Goal: Check status

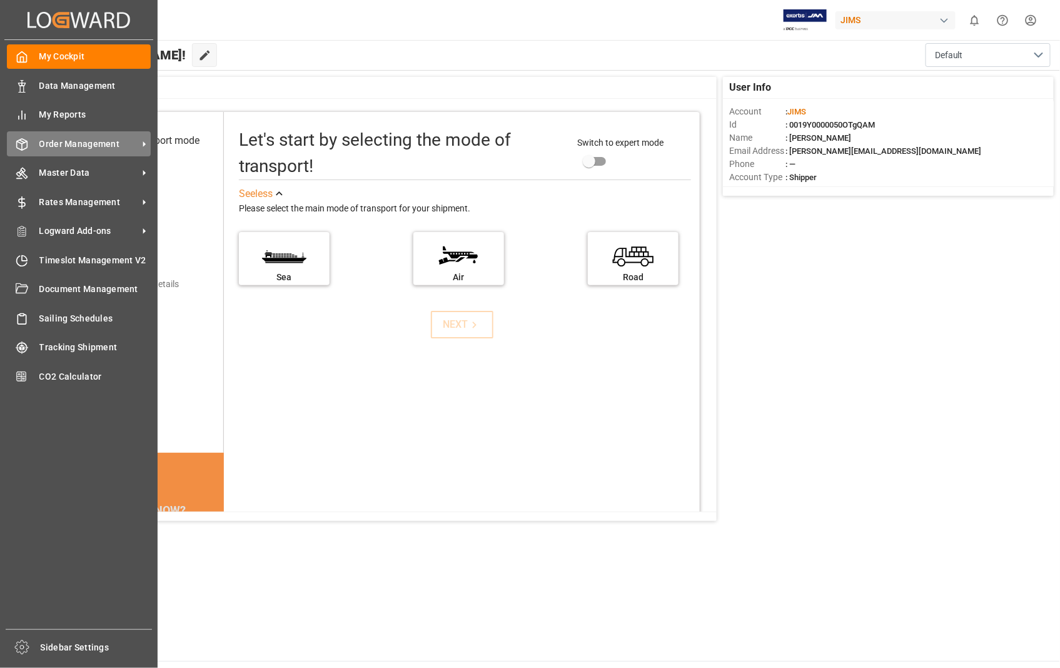
click at [77, 138] on span "Order Management" at bounding box center [88, 144] width 99 height 13
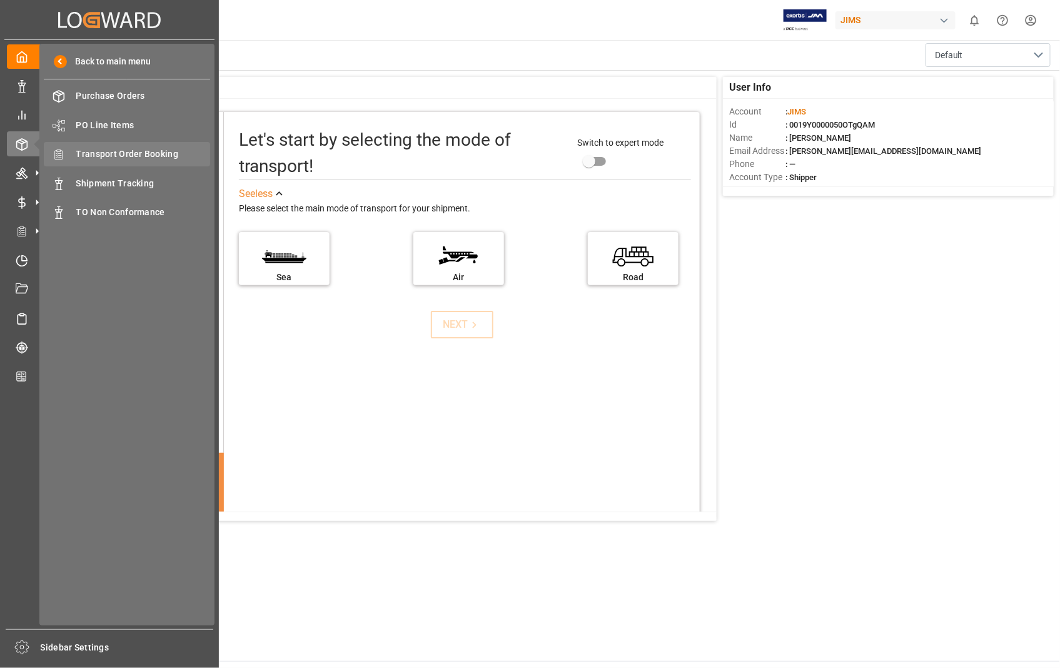
click at [151, 150] on span "Transport Order Booking" at bounding box center [143, 154] width 135 height 13
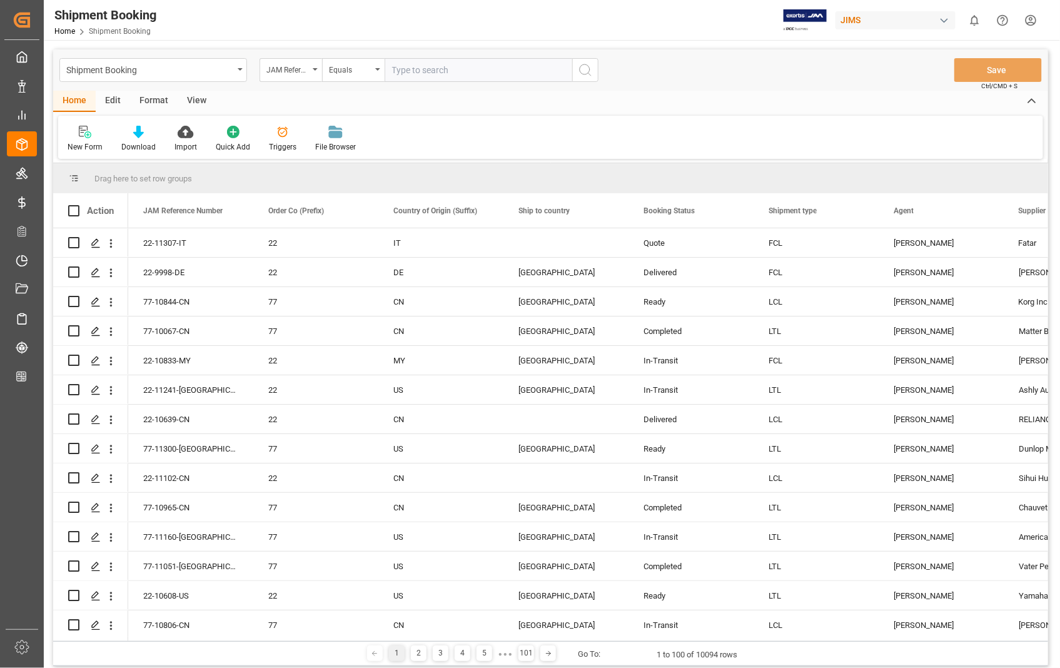
click at [528, 71] on input "text" at bounding box center [479, 70] width 188 height 24
type input "22-11237-[GEOGRAPHIC_DATA]"
click at [592, 69] on icon "search button" at bounding box center [585, 70] width 15 height 15
